Goal: Information Seeking & Learning: Learn about a topic

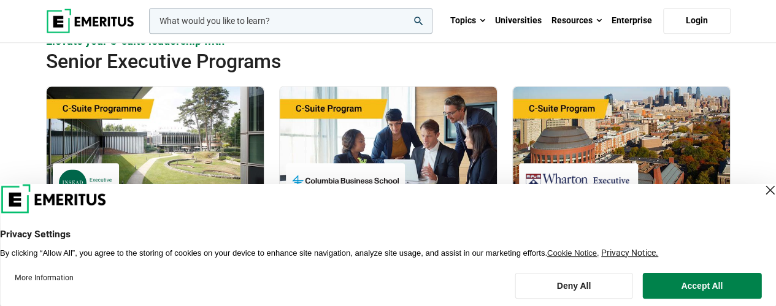
click at [761, 189] on div "Close Layer" at bounding box center [769, 190] width 17 height 17
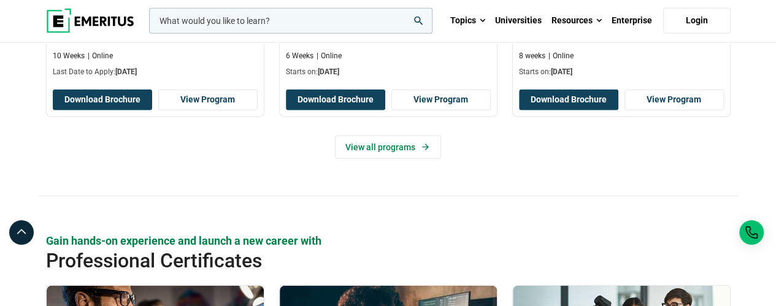
scroll to position [1411, 0]
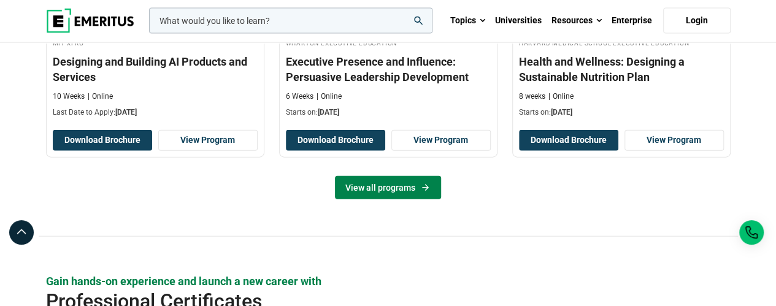
click at [384, 176] on link "View all programs" at bounding box center [388, 187] width 106 height 23
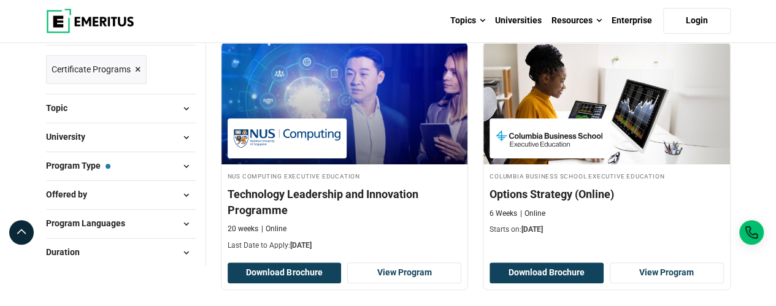
click at [167, 107] on button "Topic" at bounding box center [121, 108] width 150 height 18
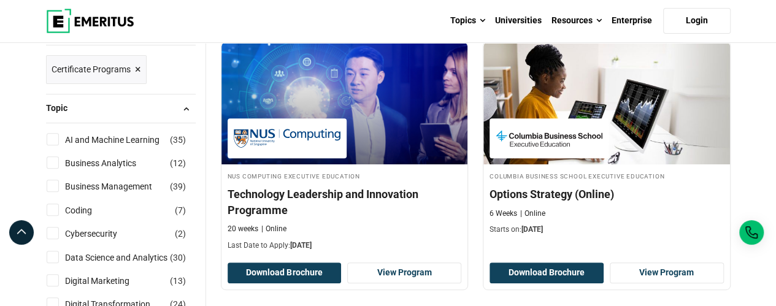
click at [56, 137] on input "AI and Machine Learning ( 35 )" at bounding box center [53, 139] width 12 height 12
checkbox input "true"
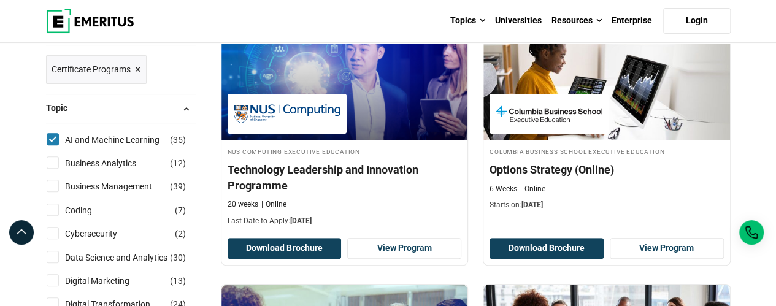
click at [50, 161] on input "Business Analytics ( 12 )" at bounding box center [53, 162] width 12 height 12
checkbox input "true"
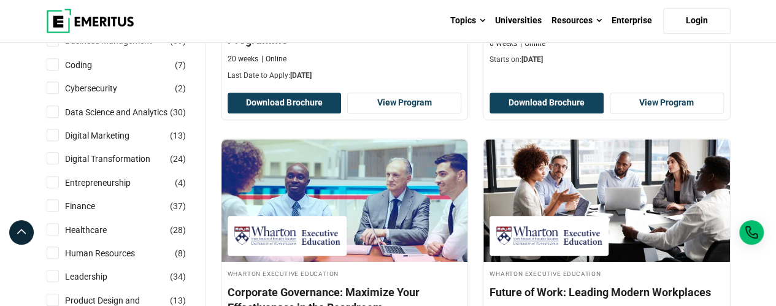
scroll to position [368, 0]
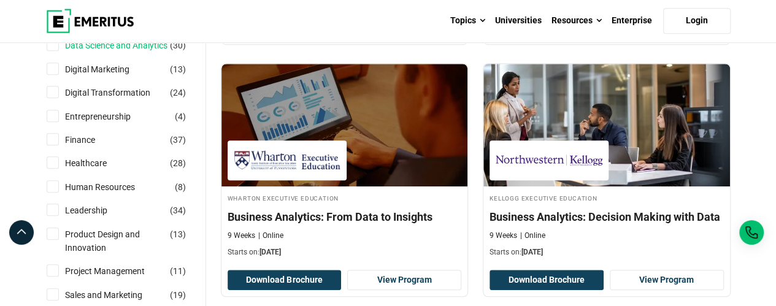
scroll to position [491, 0]
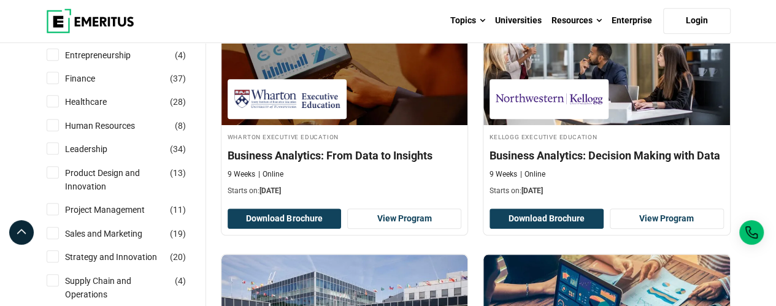
click at [50, 172] on input "Product Design and Innovation ( 13 )" at bounding box center [53, 172] width 12 height 12
checkbox input "true"
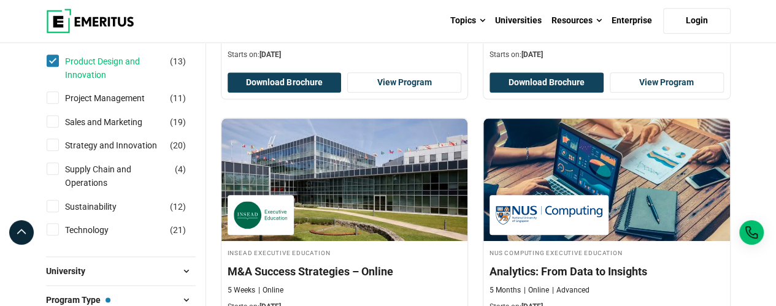
scroll to position [613, 0]
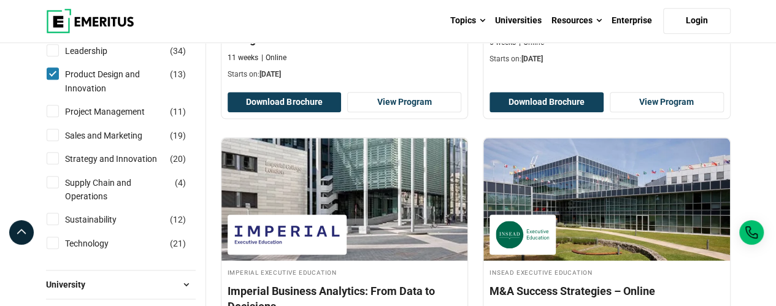
scroll to position [675, 0]
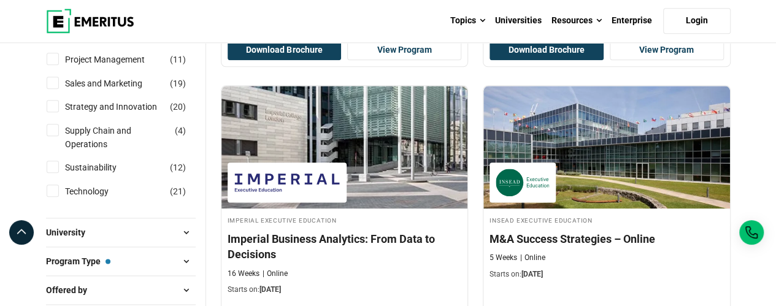
click at [50, 192] on input "Technology ( 21 )" at bounding box center [53, 191] width 12 height 12
checkbox input "true"
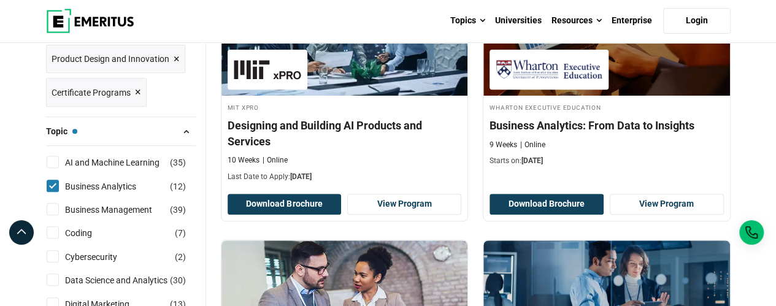
scroll to position [184, 0]
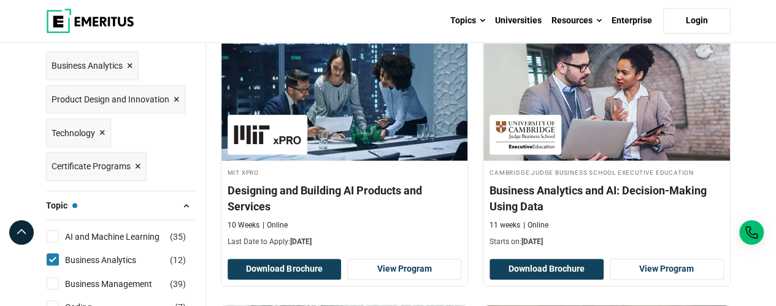
scroll to position [245, 0]
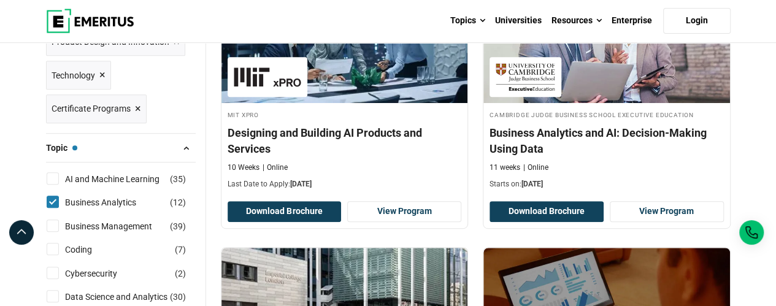
click at [55, 183] on div "AI and Machine Learning ( 35 )" at bounding box center [121, 178] width 150 height 13
click at [49, 172] on input "AI and Machine Learning ( 35 )" at bounding box center [53, 178] width 12 height 12
checkbox input "true"
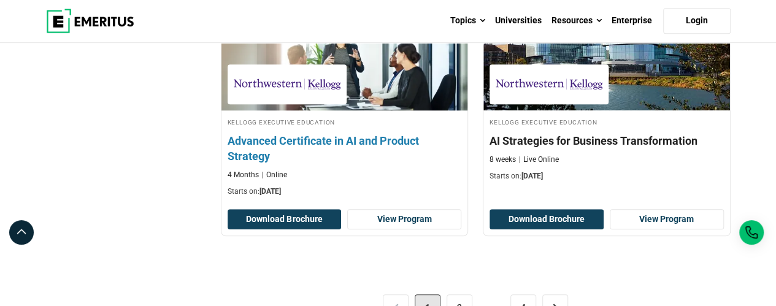
scroll to position [2821, 0]
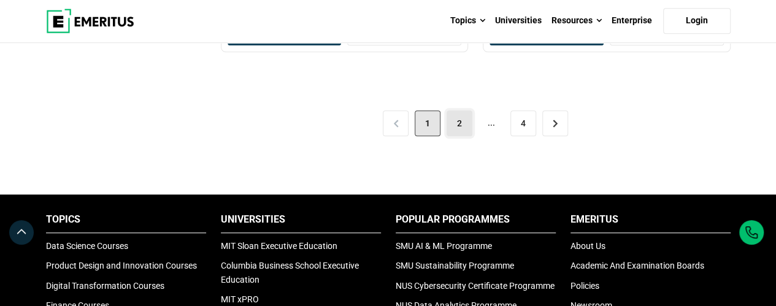
click at [465, 116] on link "2" at bounding box center [459, 123] width 26 height 26
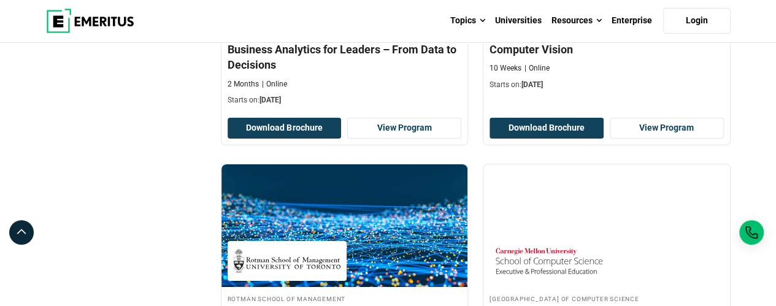
scroll to position [2331, 0]
